Goal: Task Accomplishment & Management: Complete application form

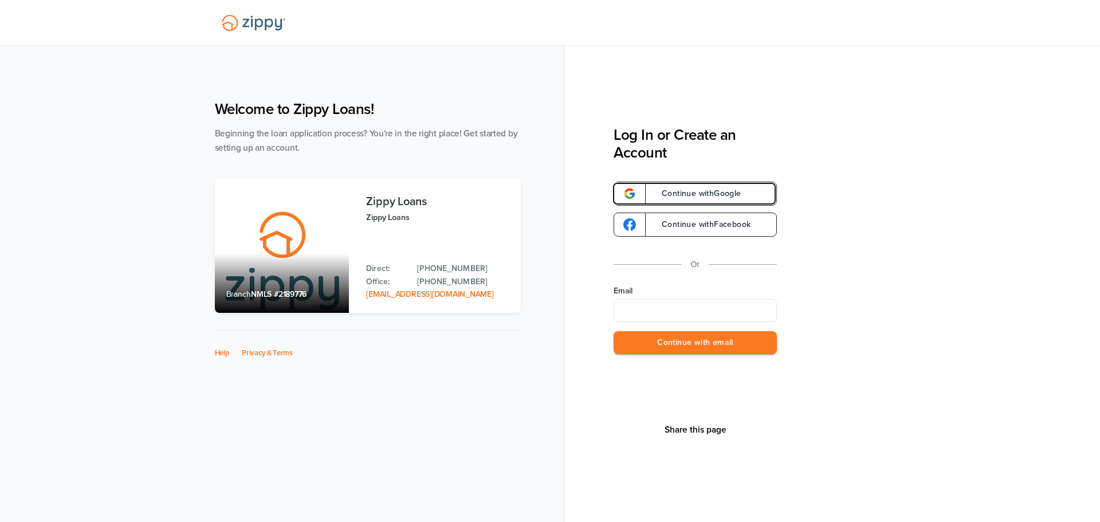
click at [681, 195] on span "Continue with Google" at bounding box center [695, 194] width 91 height 8
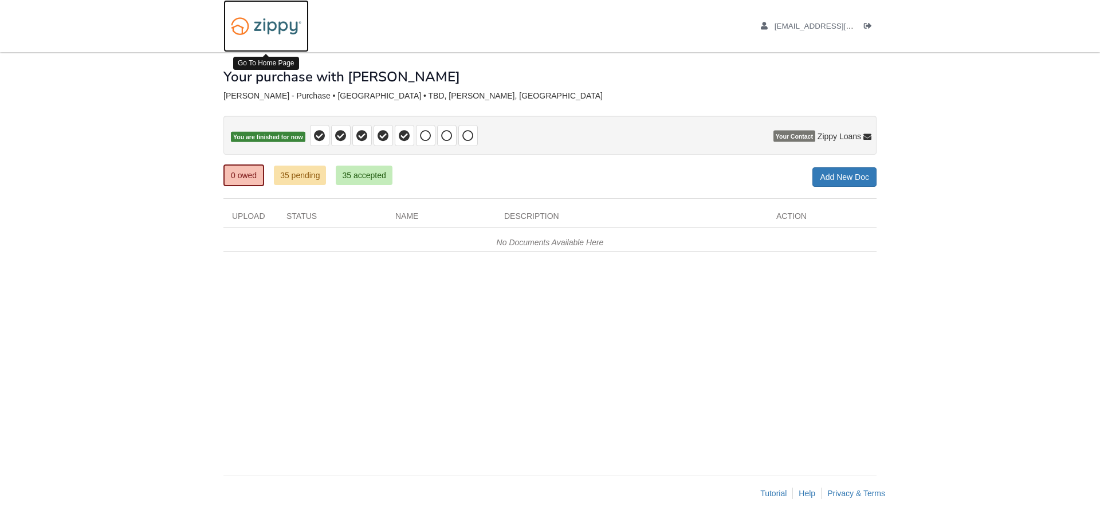
click at [250, 27] on img at bounding box center [265, 25] width 85 height 29
